Goal: Task Accomplishment & Management: Complete application form

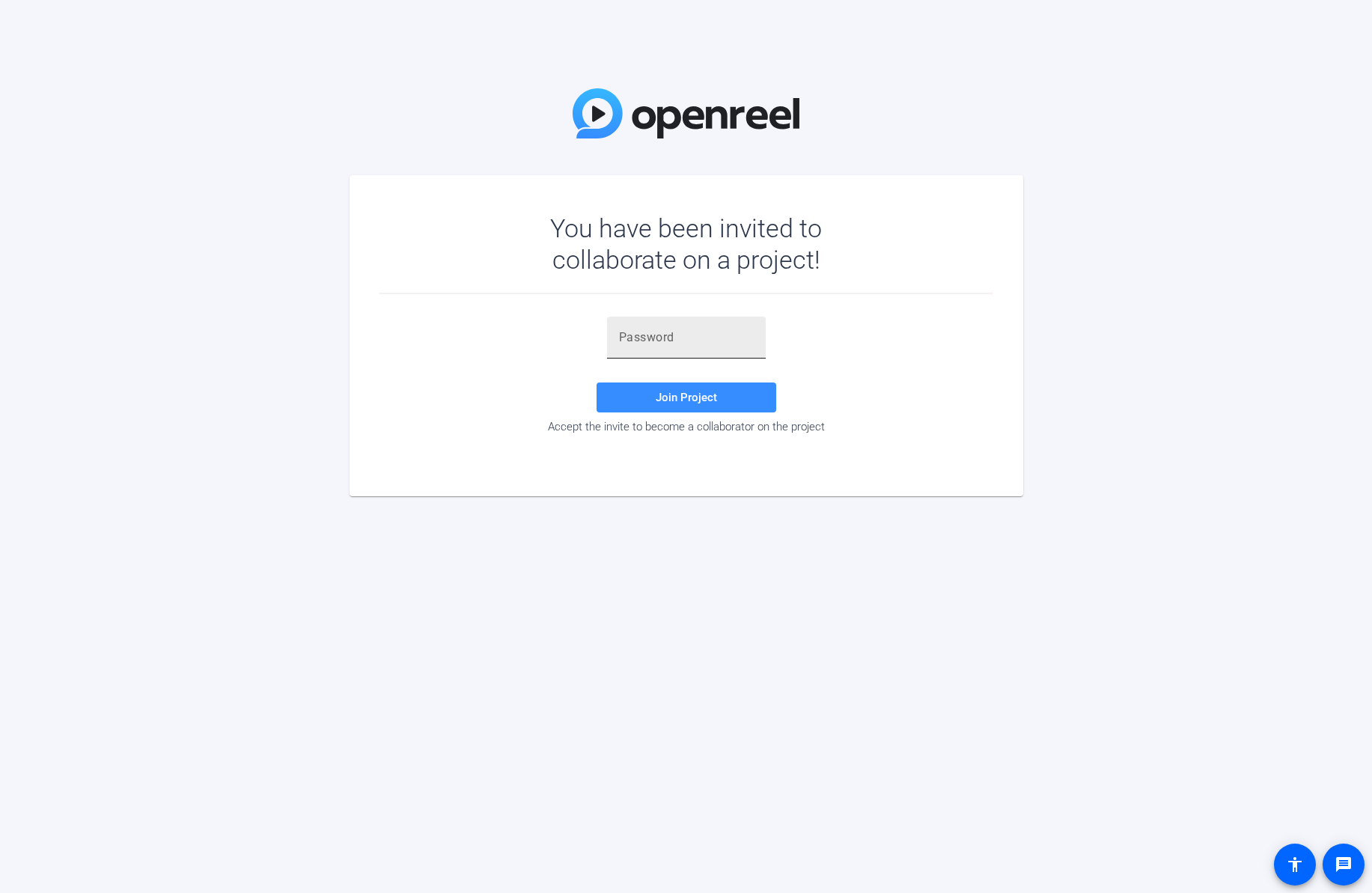
click at [737, 359] on div at bounding box center [686, 366] width 159 height 17
click at [730, 342] on input "text" at bounding box center [686, 337] width 135 height 18
paste input "aA3ecO"
type input "aA3ecO"
click at [656, 396] on span "Join Project" at bounding box center [686, 396] width 61 height 13
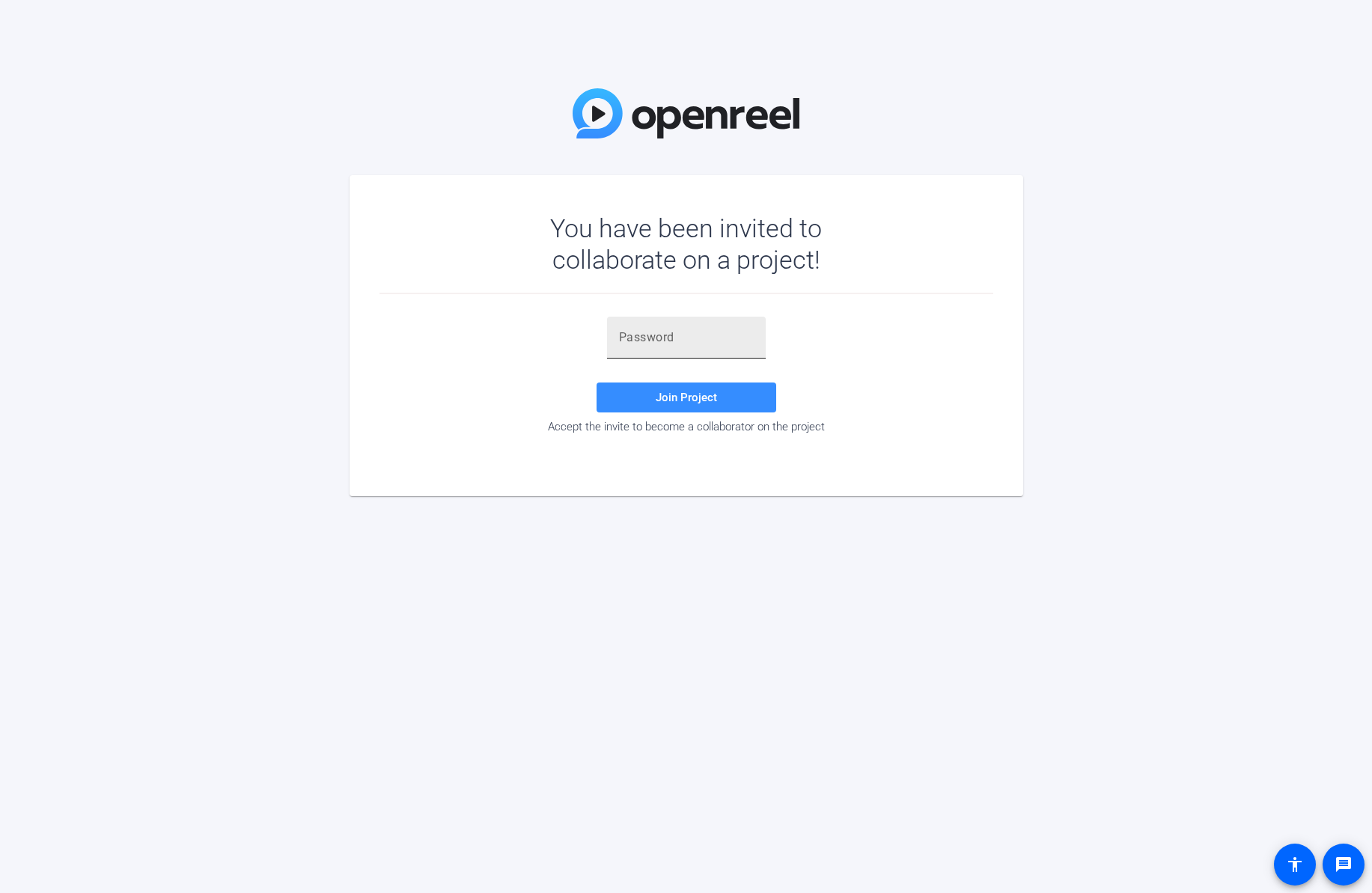
click at [733, 350] on div at bounding box center [686, 337] width 135 height 42
paste input "aA3ecO"
type input "aA3ecO"
click at [456, 93] on div "You have been invited to collaborate on a project! aA3ecO Join Project Accept t…" at bounding box center [686, 446] width 1372 height 893
